Goal: Task Accomplishment & Management: Manage account settings

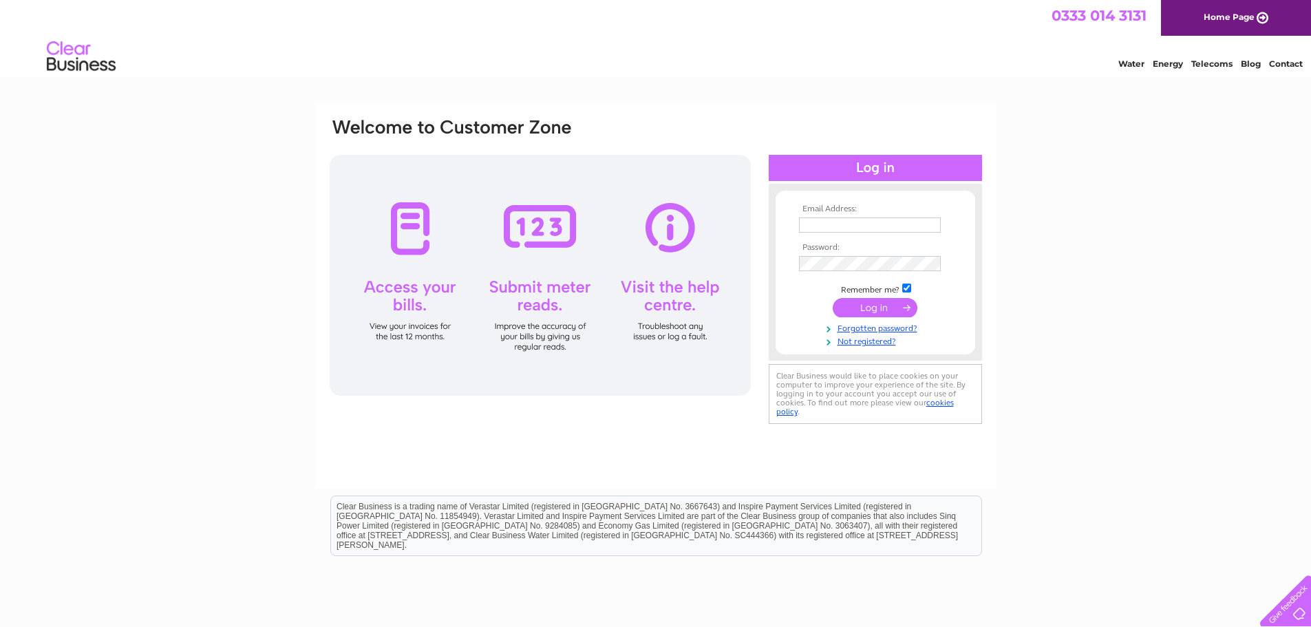
type input "william@nwxgroup.com"
click at [885, 304] on input "submit" at bounding box center [875, 307] width 85 height 19
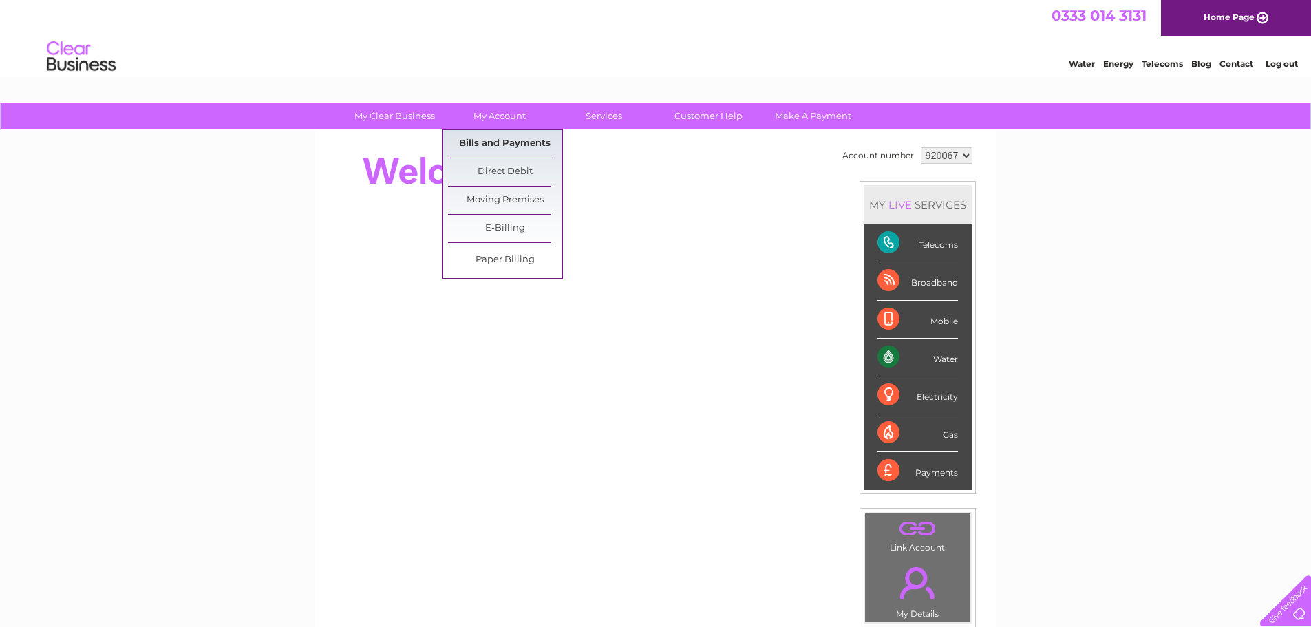
click at [523, 144] on link "Bills and Payments" at bounding box center [505, 144] width 114 height 28
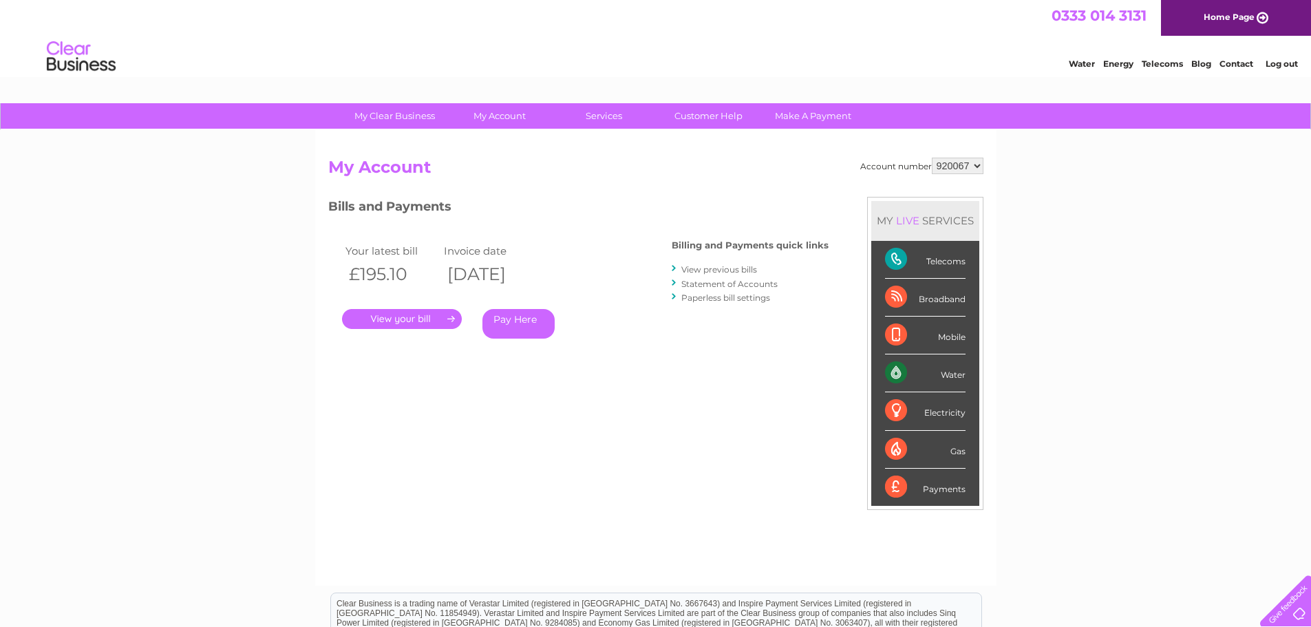
click at [385, 321] on link "." at bounding box center [402, 319] width 120 height 20
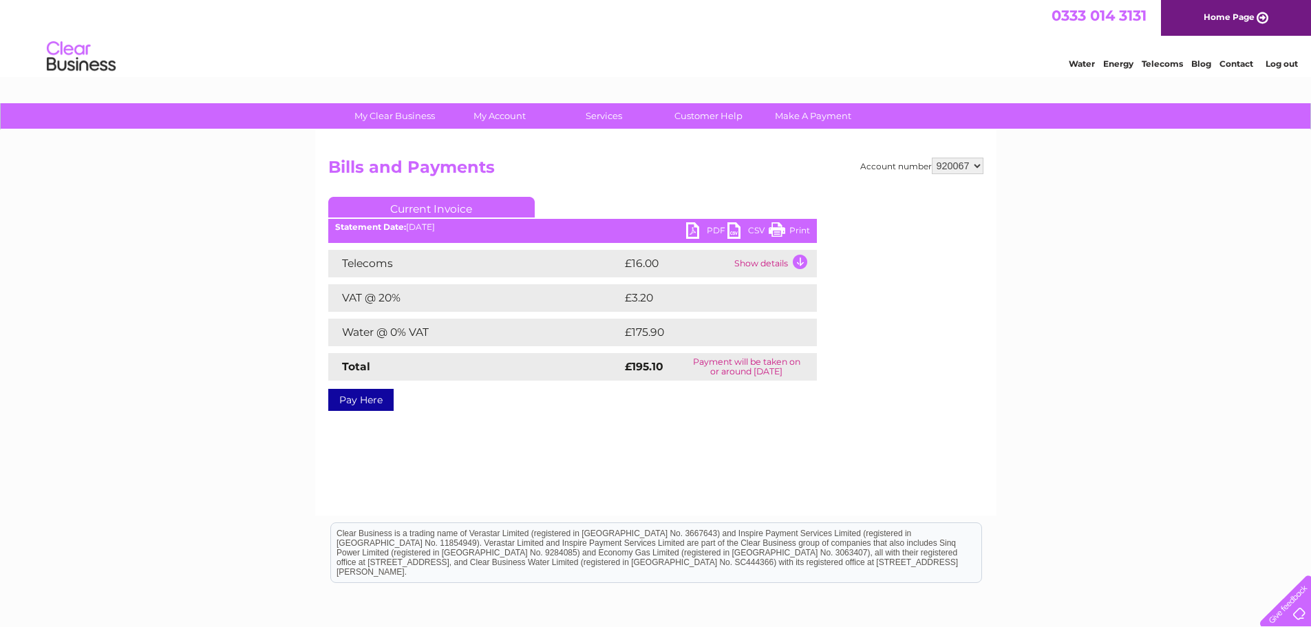
click at [711, 232] on link "PDF" at bounding box center [706, 232] width 41 height 20
